Goal: Transaction & Acquisition: Purchase product/service

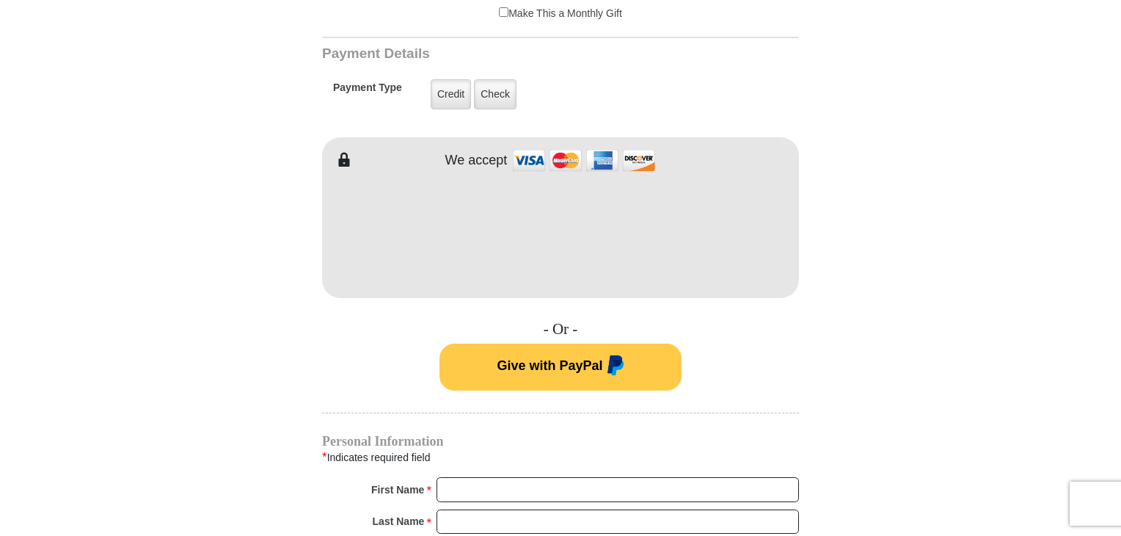
scroll to position [807, 0]
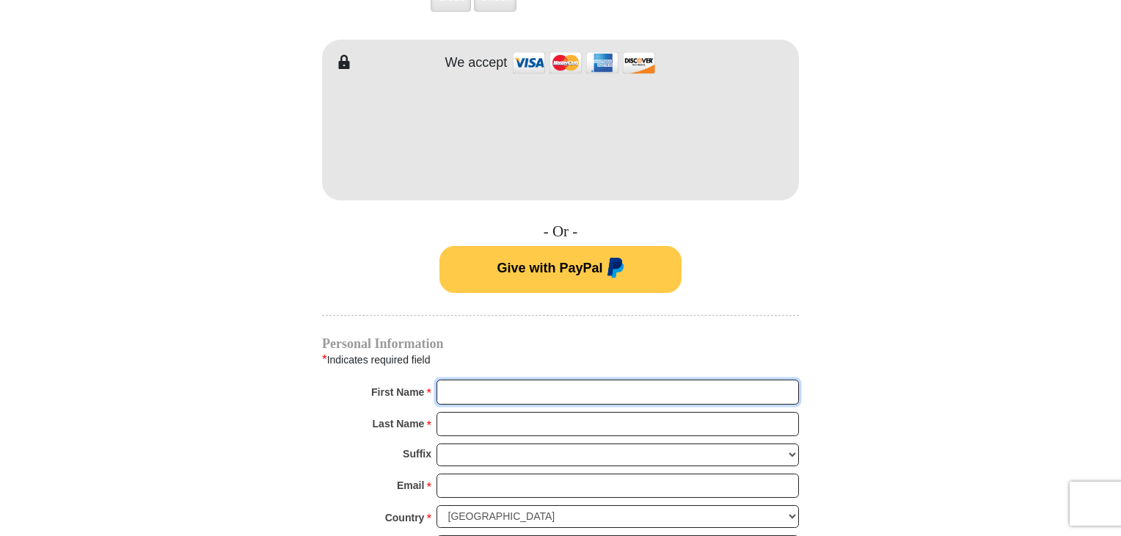
click at [486, 379] on input "First Name *" at bounding box center [617, 391] width 362 height 25
type input "Lisa"
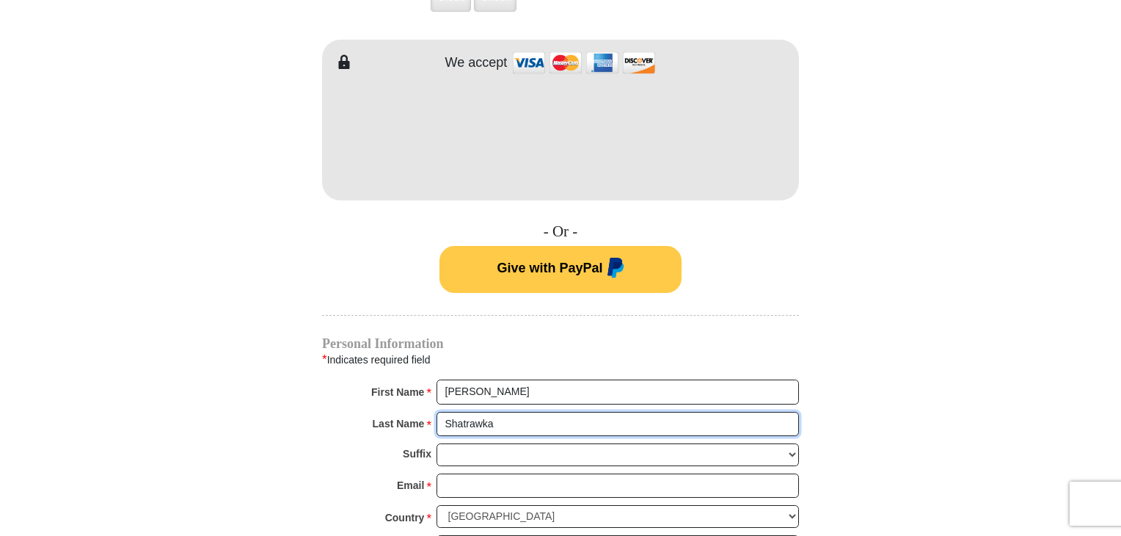
type input "Shatrawka"
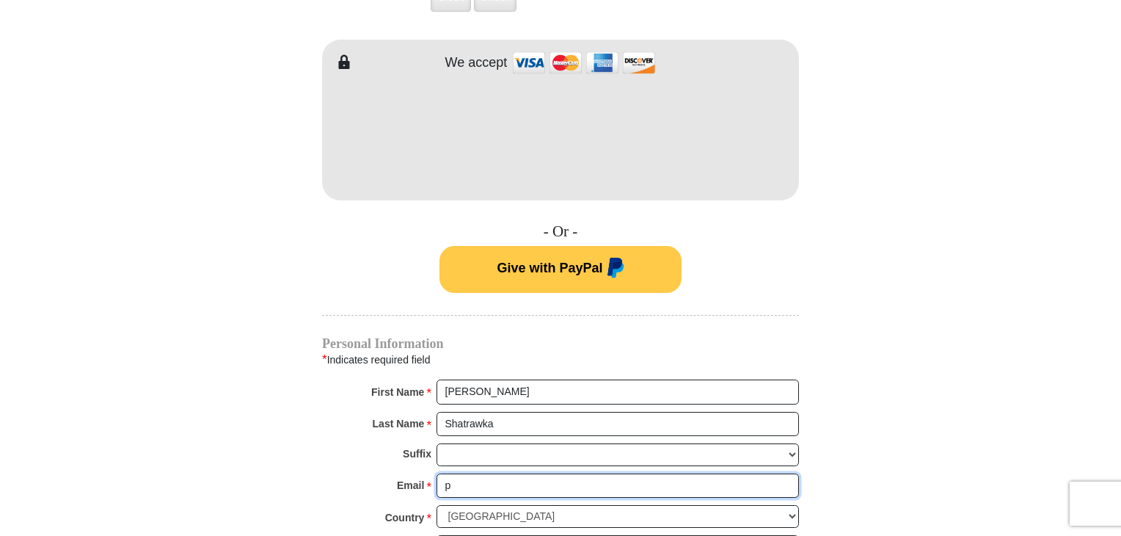
type input "peter.lisa.shatrawka@frontier.com"
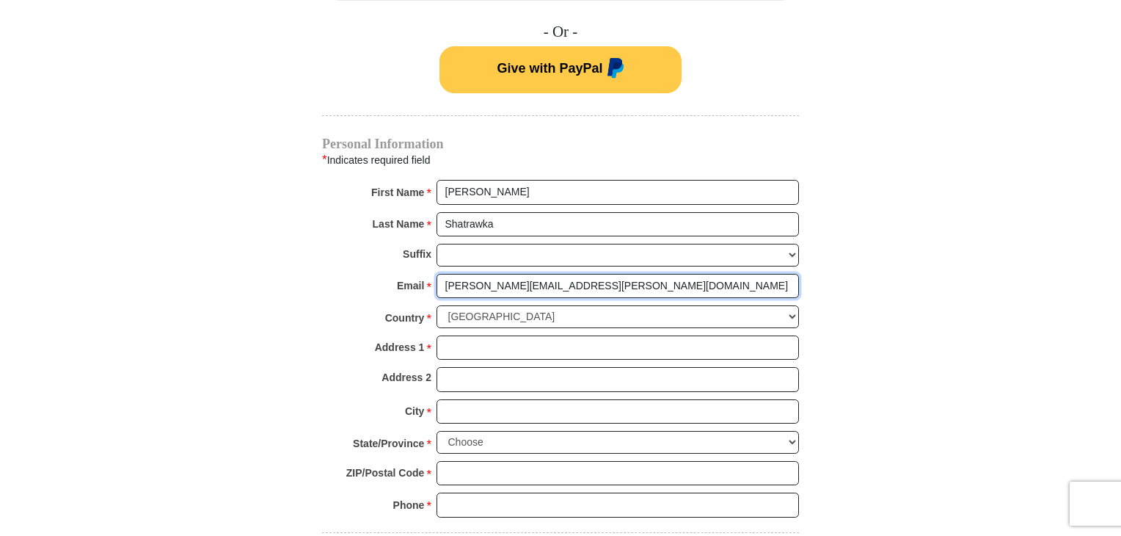
scroll to position [1027, 0]
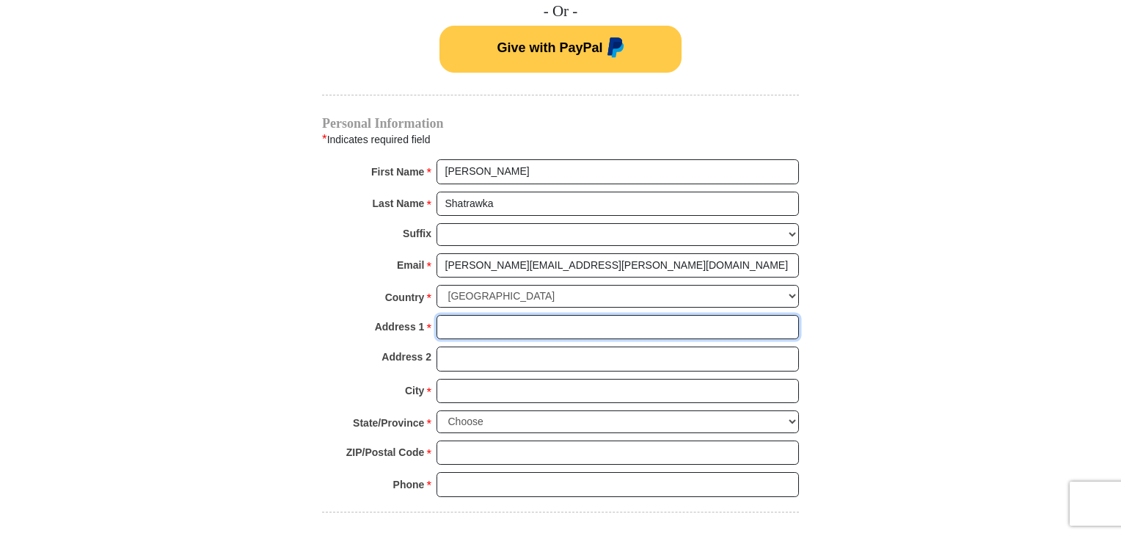
click at [470, 315] on input "Address 1 *" at bounding box center [617, 327] width 362 height 25
type input "8016 AACC Road"
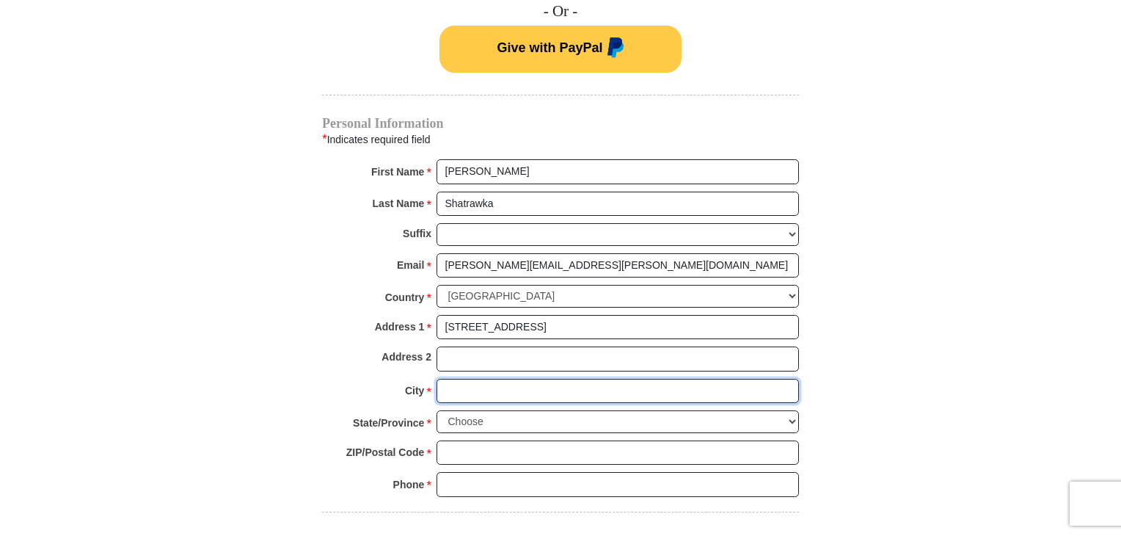
click at [475, 379] on input "City *" at bounding box center [617, 391] width 362 height 25
type input "Barneveld"
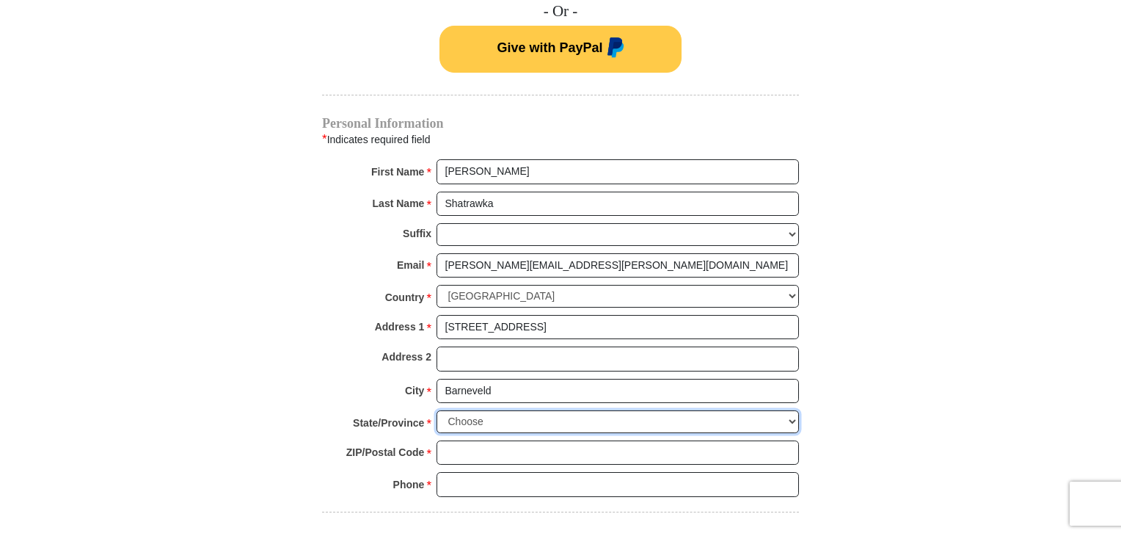
click at [485, 410] on select "Choose Alabama Alaska American Samoa Arizona Arkansas Armed Forces Americas Arm…" at bounding box center [617, 421] width 362 height 23
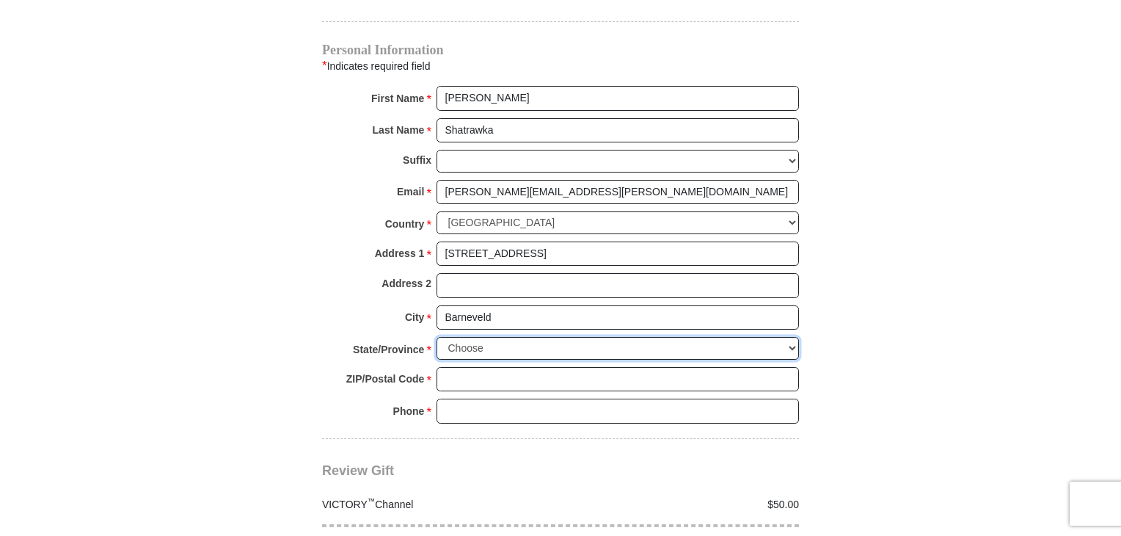
click at [784, 337] on select "Choose Alabama Alaska American Samoa Arizona Arkansas Armed Forces Americas Arm…" at bounding box center [617, 348] width 362 height 23
select select "WI"
click at [436, 337] on select "Choose Alabama Alaska American Samoa Arizona Arkansas Armed Forces Americas Arm…" at bounding box center [617, 348] width 362 height 23
click at [483, 367] on input "ZIP/Postal Code *" at bounding box center [617, 379] width 362 height 25
type input "53507"
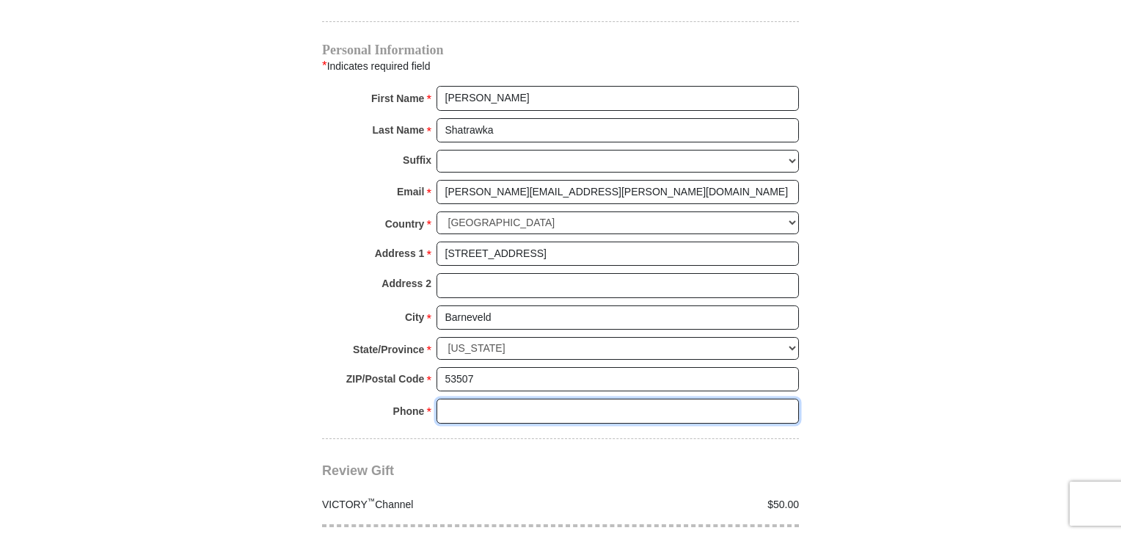
click at [470, 398] on input "Phone * *" at bounding box center [617, 410] width 362 height 25
type input "6089241373"
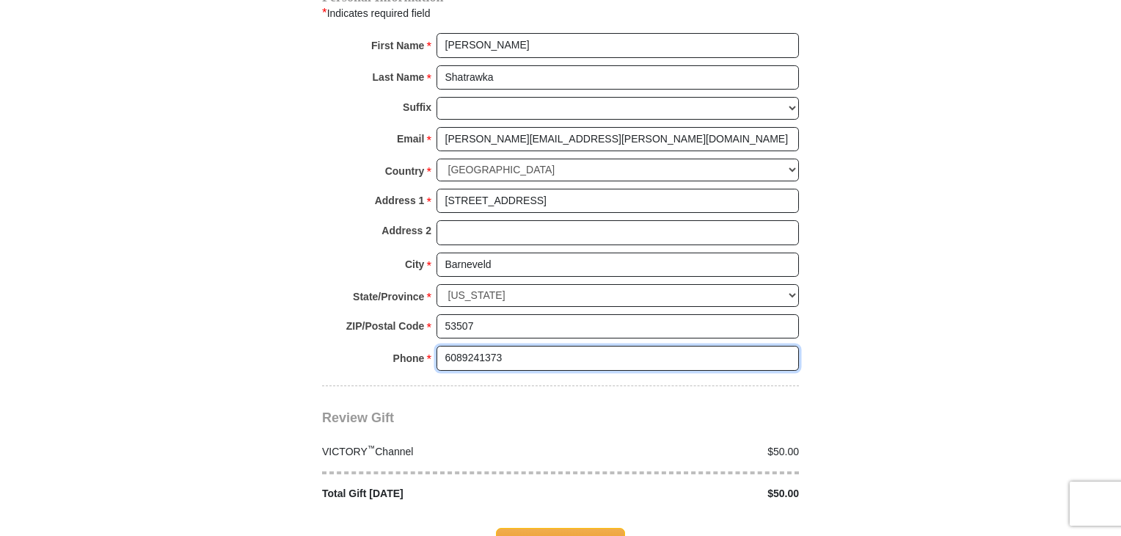
scroll to position [1320, 0]
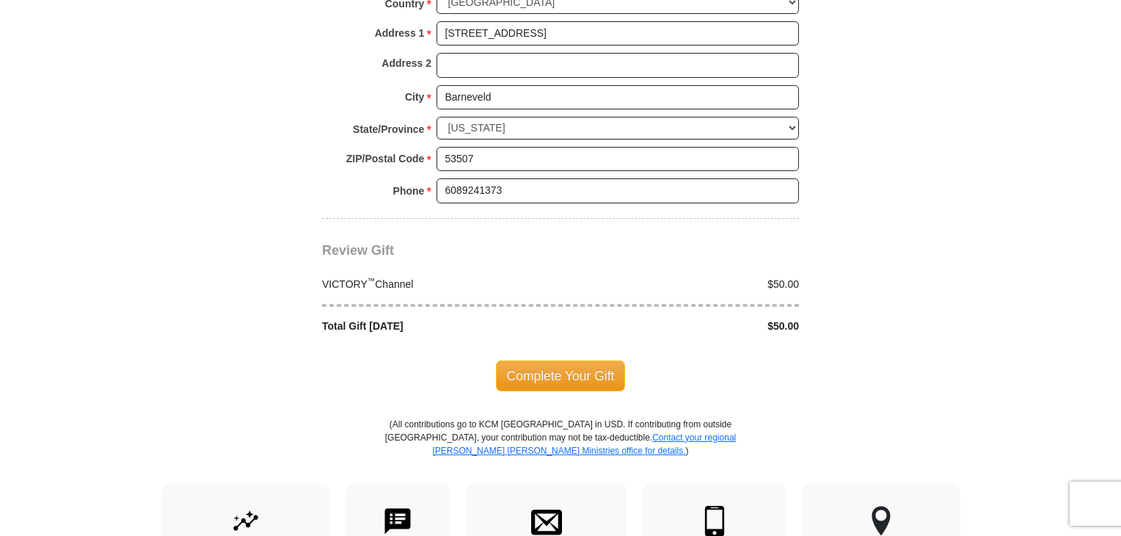
click at [778, 277] on div "$50.00" at bounding box center [683, 284] width 246 height 15
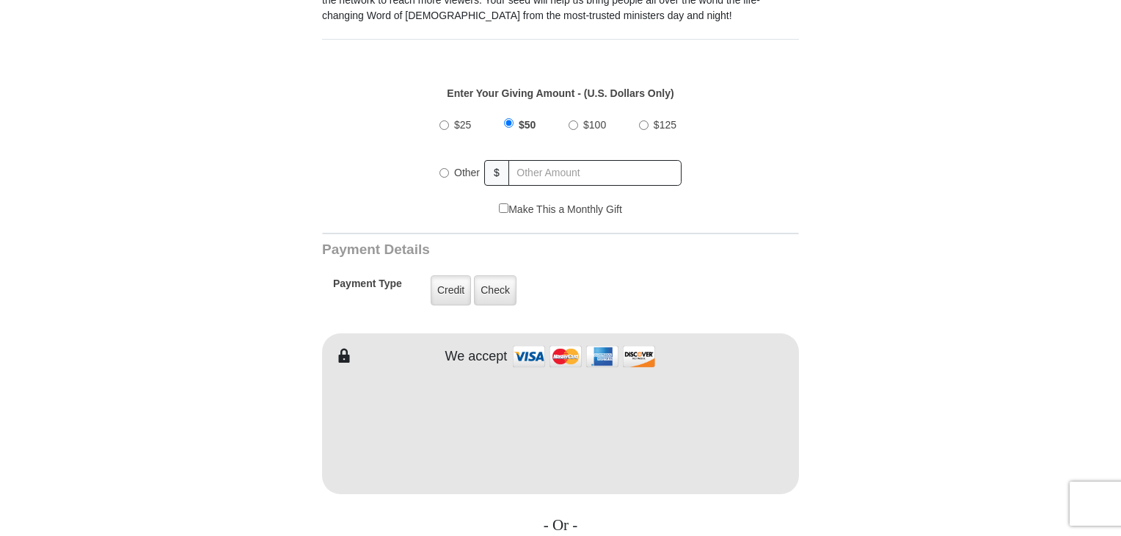
scroll to position [440, 0]
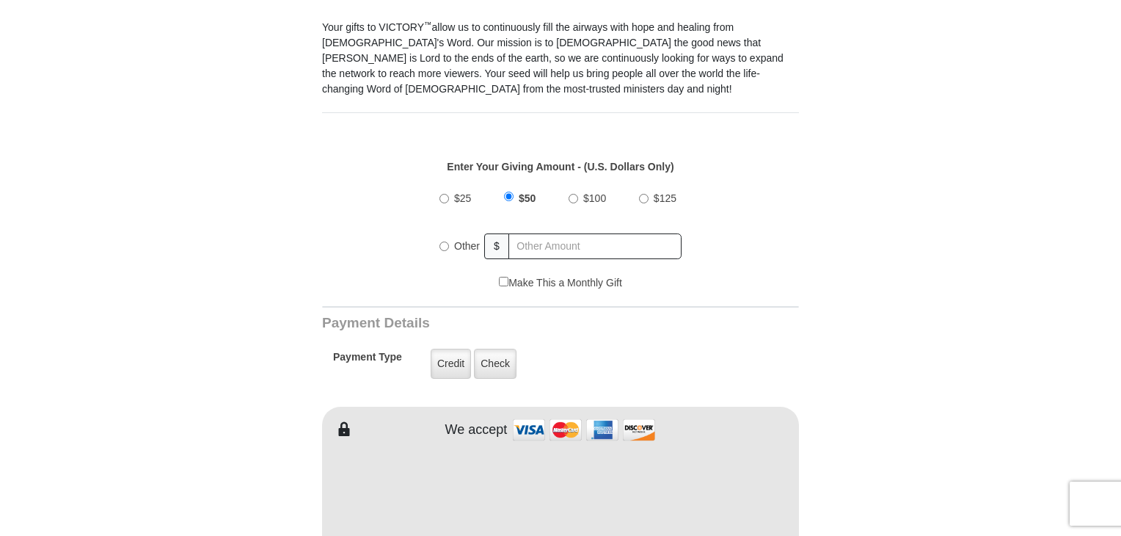
click at [441, 241] on input "Other" at bounding box center [444, 246] width 10 height 10
radio input "true"
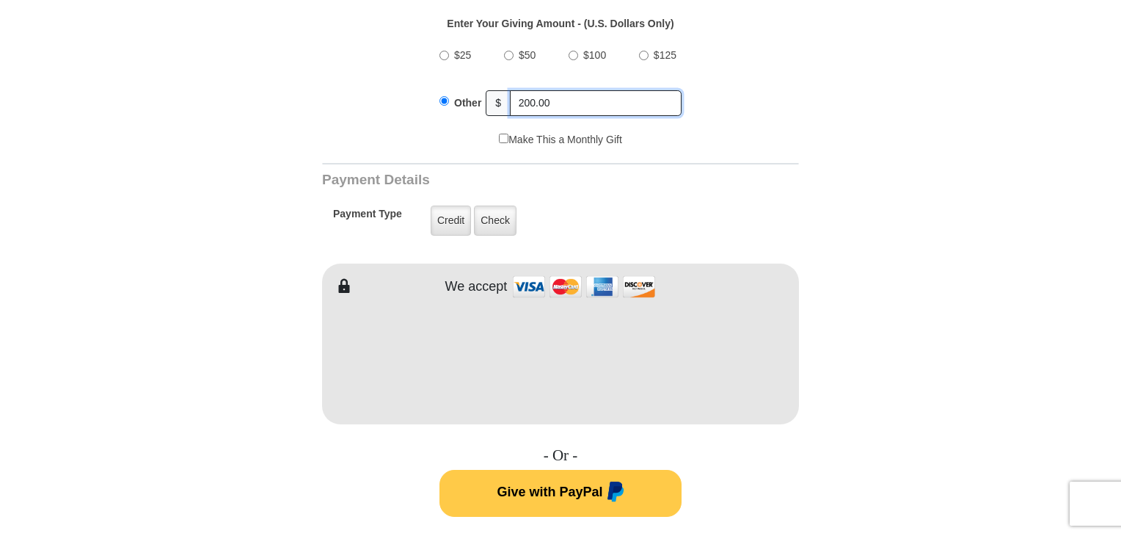
scroll to position [587, 0]
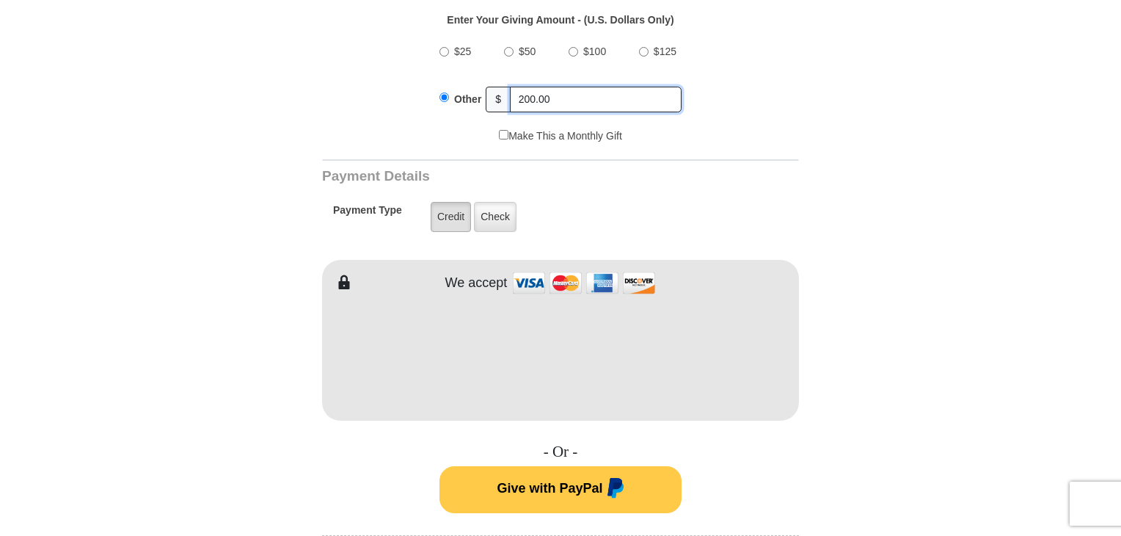
type input "200.00"
click at [445, 202] on label "Credit" at bounding box center [451, 217] width 40 height 30
click at [0, 0] on input "Credit" at bounding box center [0, 0] width 0 height 0
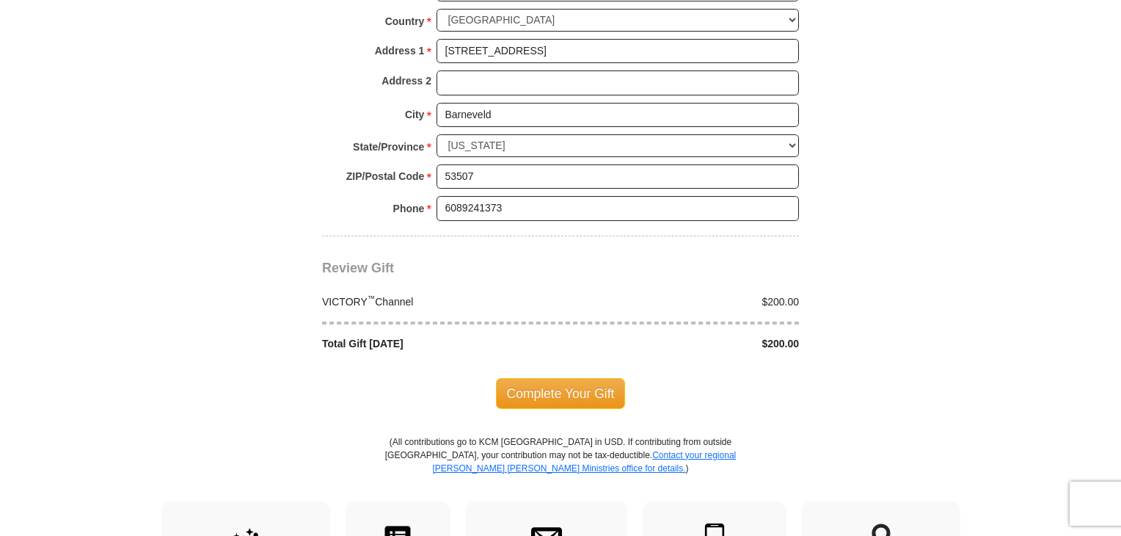
scroll to position [1320, 0]
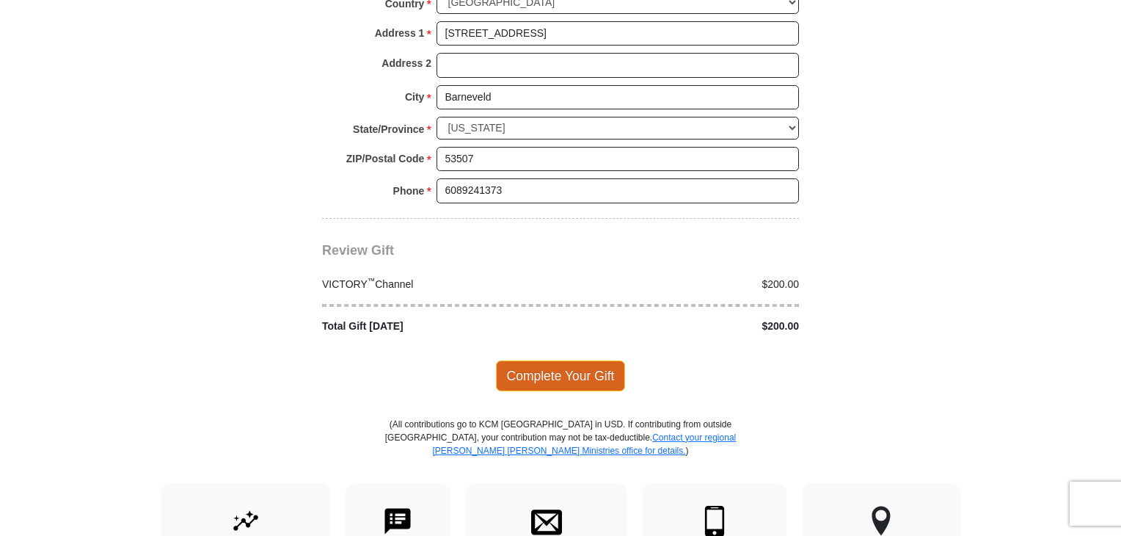
click at [580, 360] on span "Complete Your Gift" at bounding box center [561, 375] width 130 height 31
